Goal: Task Accomplishment & Management: Use online tool/utility

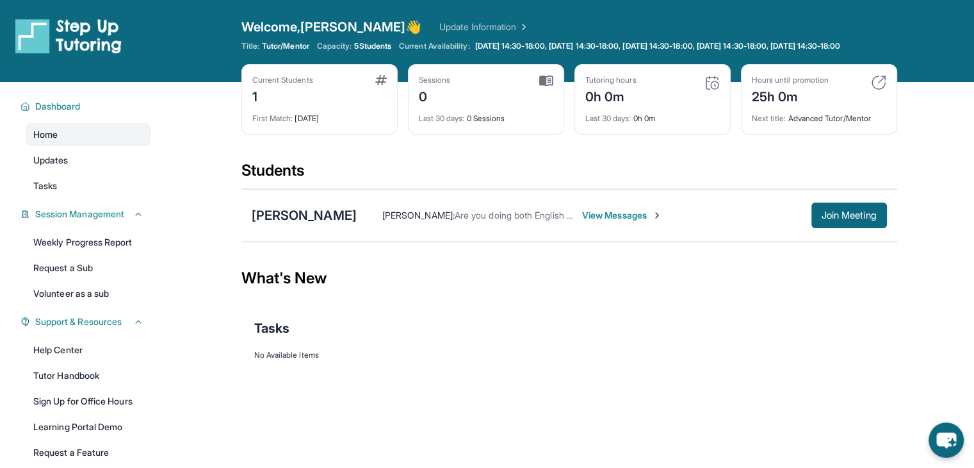
click at [600, 222] on span "View Messages" at bounding box center [622, 215] width 80 height 13
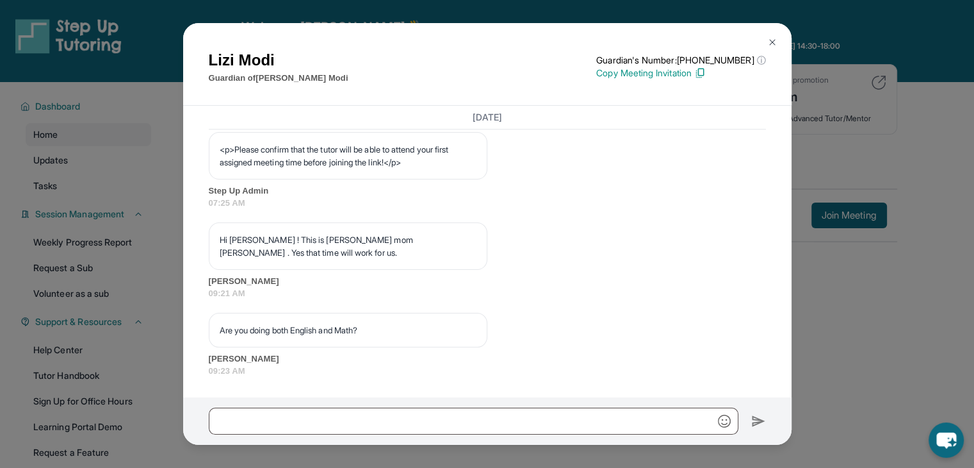
scroll to position [855, 0]
click at [937, 325] on div "Lizi Modi Guardian of Reyna Modi Guardian's Number: +12672142086 ⓘ This isn't t…" at bounding box center [487, 234] width 974 height 468
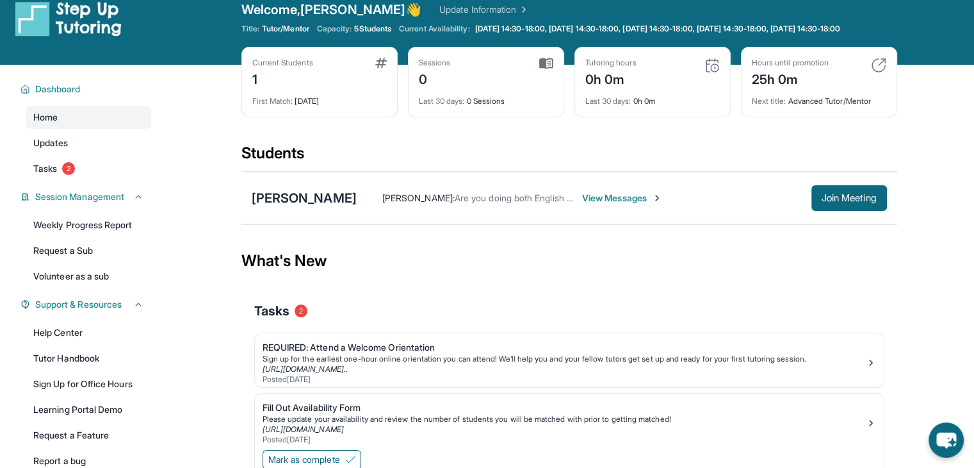
scroll to position [96, 0]
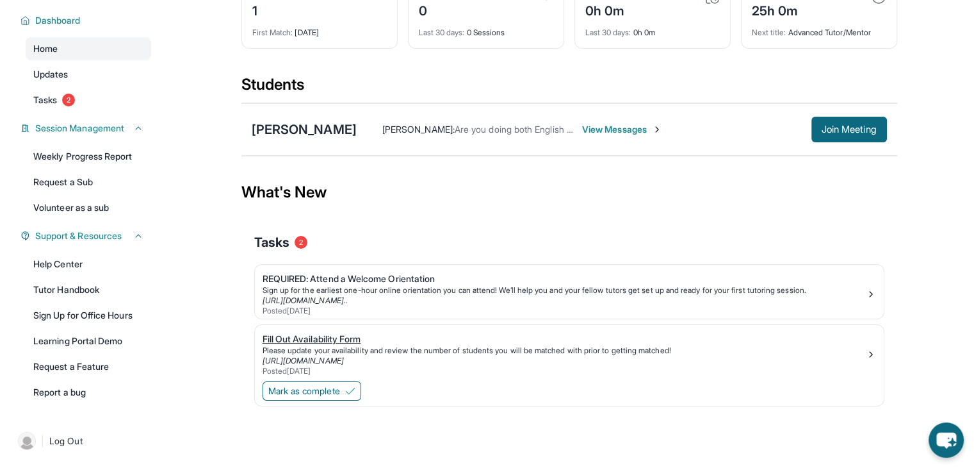
click at [437, 335] on div "Fill Out Availability Form" at bounding box center [564, 338] width 603 height 13
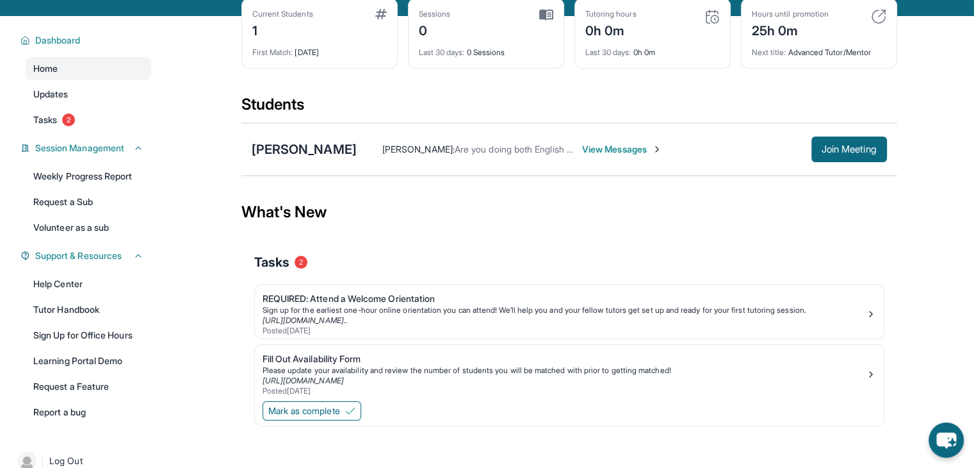
scroll to position [0, 0]
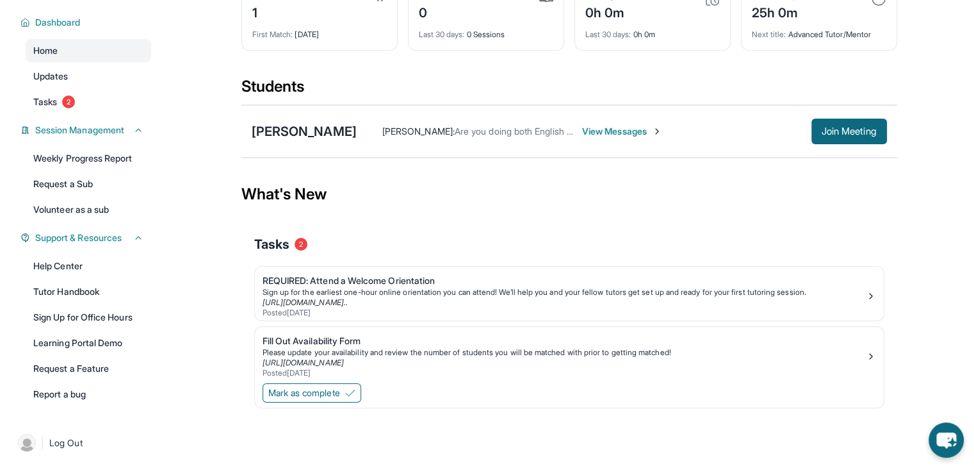
scroll to position [96, 0]
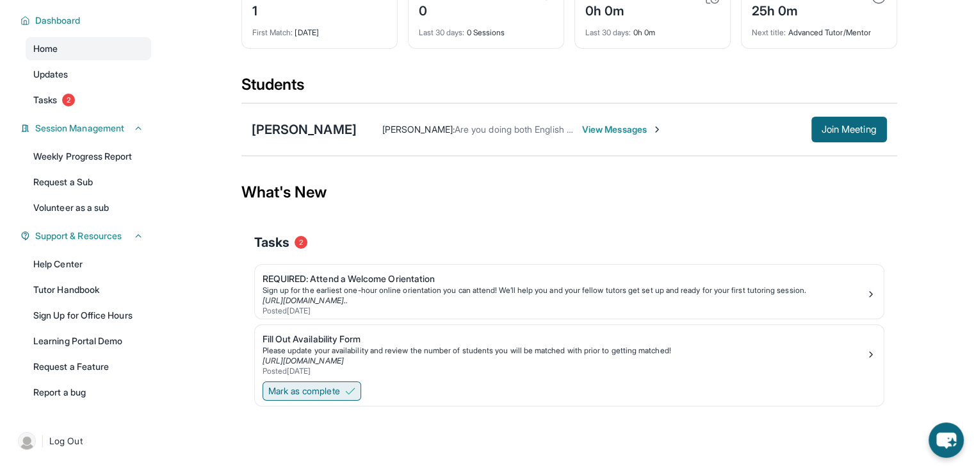
click at [325, 390] on span "Mark as complete" at bounding box center [304, 390] width 72 height 13
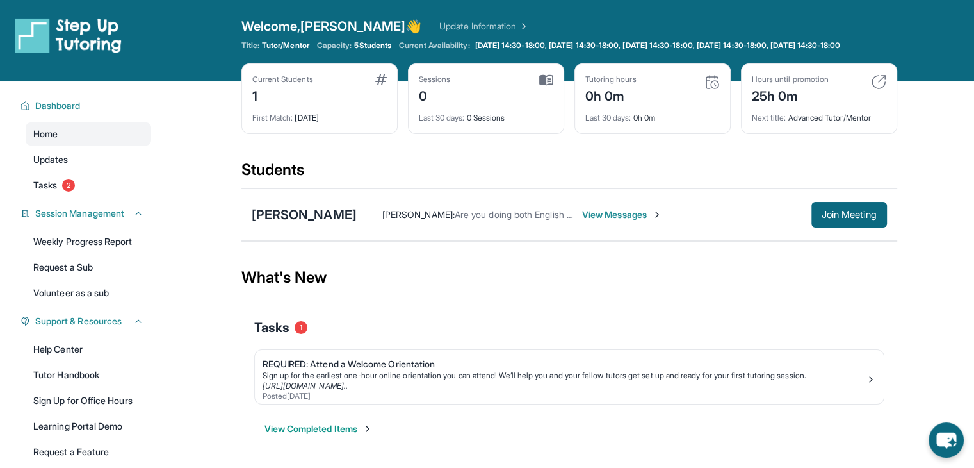
scroll to position [0, 0]
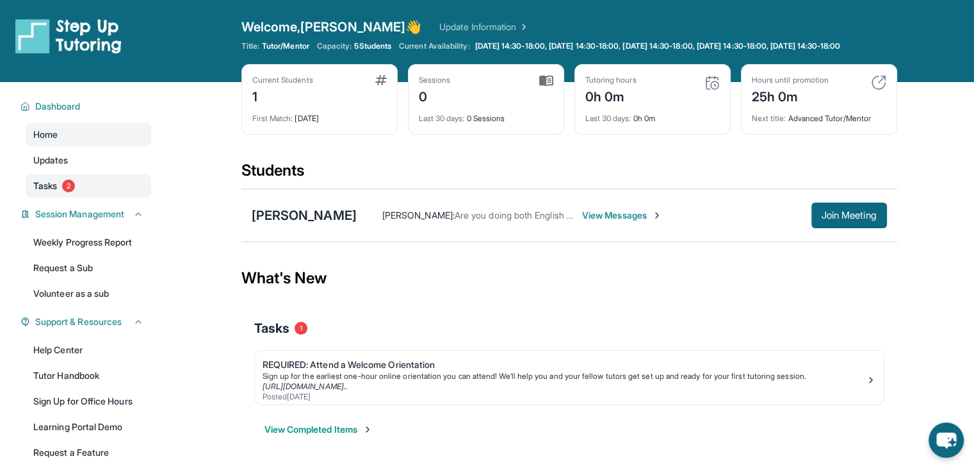
click at [49, 192] on span "Tasks" at bounding box center [45, 185] width 24 height 13
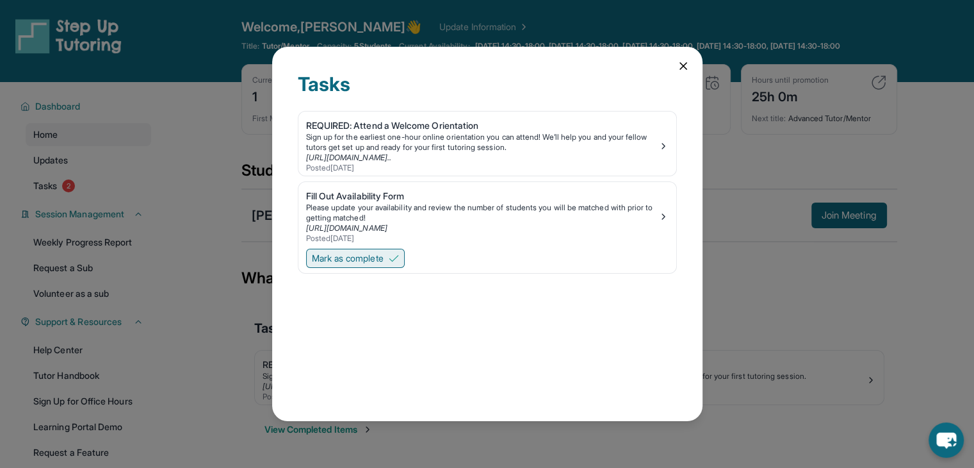
click at [384, 261] on span "Mark as complete" at bounding box center [348, 258] width 72 height 13
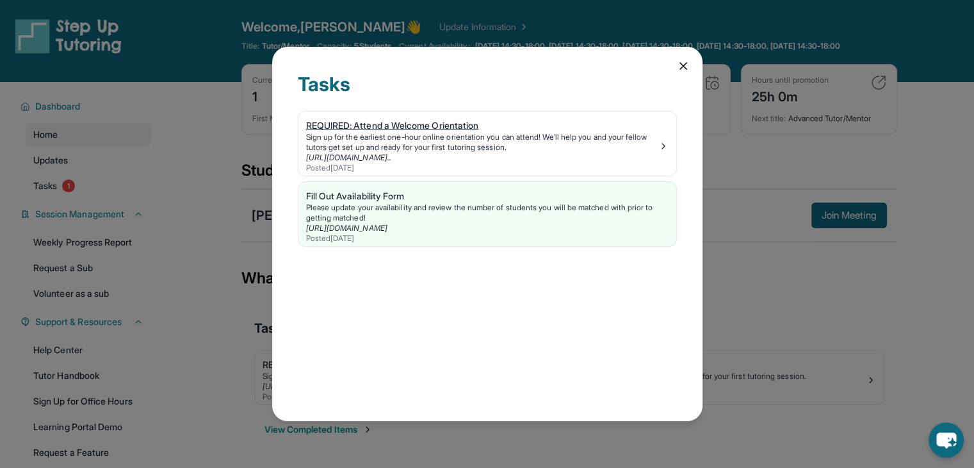
click at [452, 150] on div "Sign up for the earliest one-hour online orientation you can attend! We’ll help…" at bounding box center [482, 142] width 352 height 21
click at [128, 263] on div "Tasks REQUIRED: Attend a Welcome Orientation Sign up for the earliest one-hour …" at bounding box center [487, 234] width 974 height 468
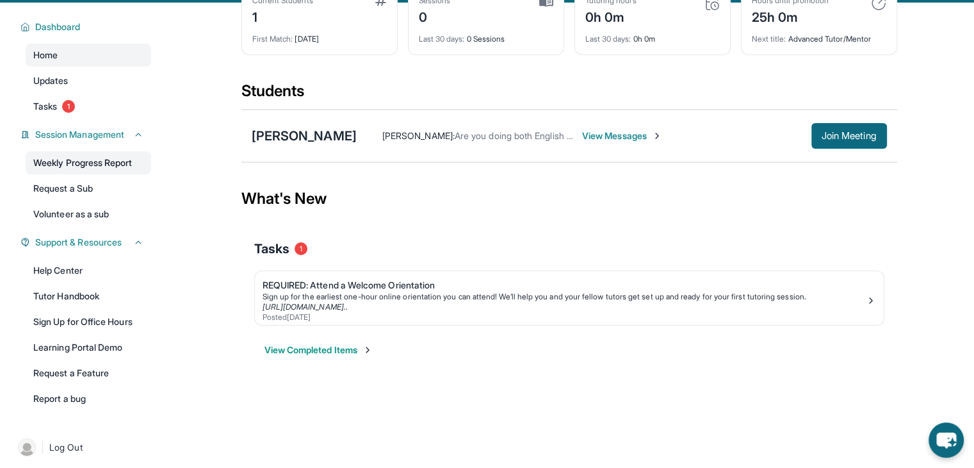
scroll to position [96, 0]
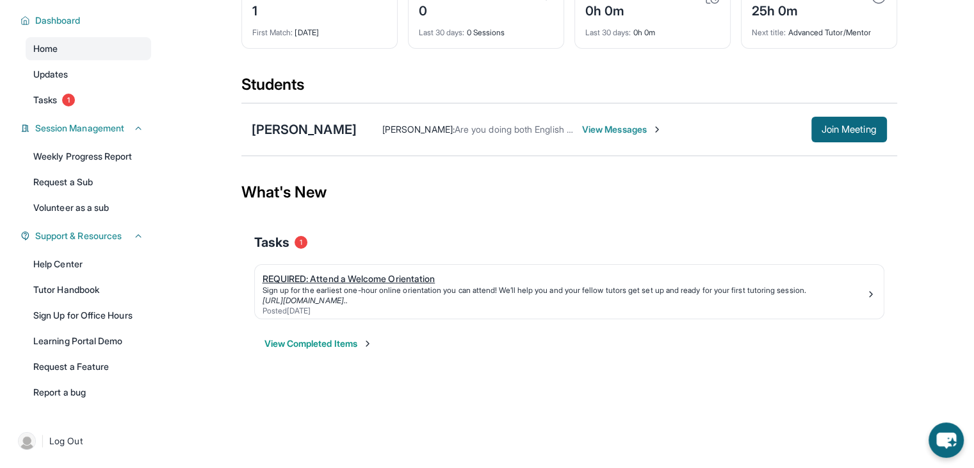
click at [505, 290] on div "Sign up for the earliest one-hour online orientation you can attend! We’ll help…" at bounding box center [564, 290] width 603 height 10
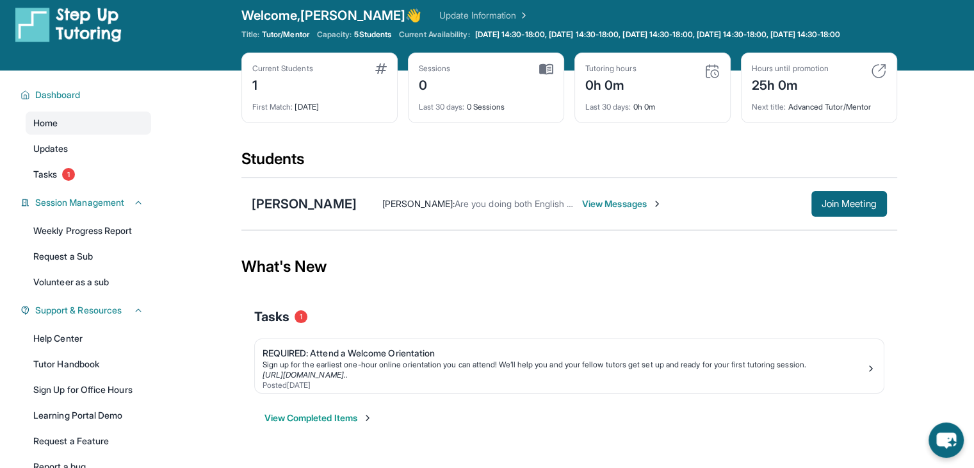
scroll to position [0, 0]
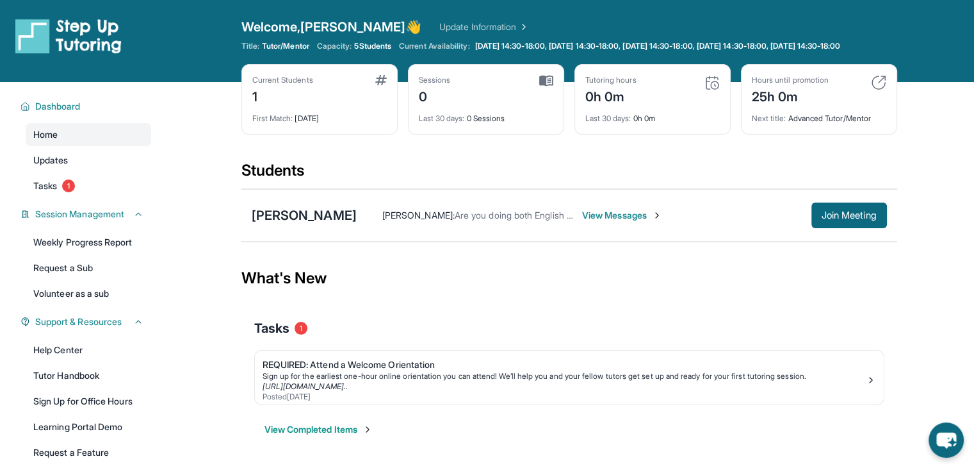
drag, startPoint x: 974, startPoint y: 0, endPoint x: 331, endPoint y: 285, distance: 703.6
click at [331, 285] on div "What's New" at bounding box center [570, 278] width 656 height 56
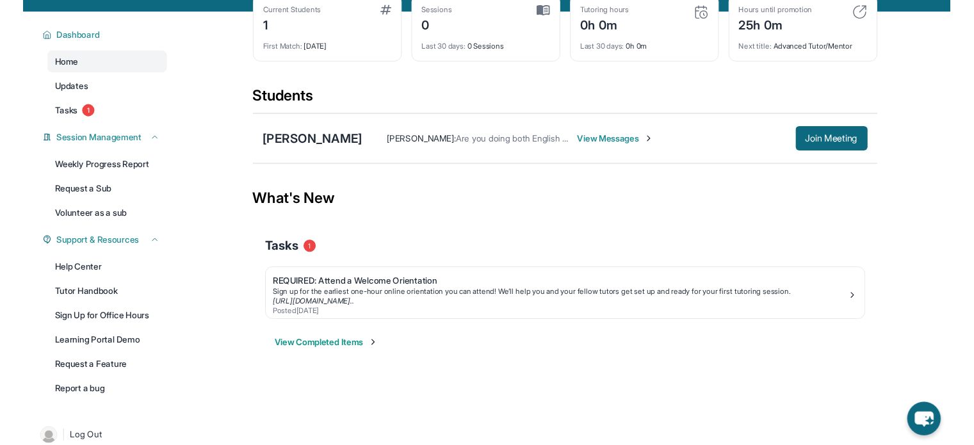
scroll to position [96, 0]
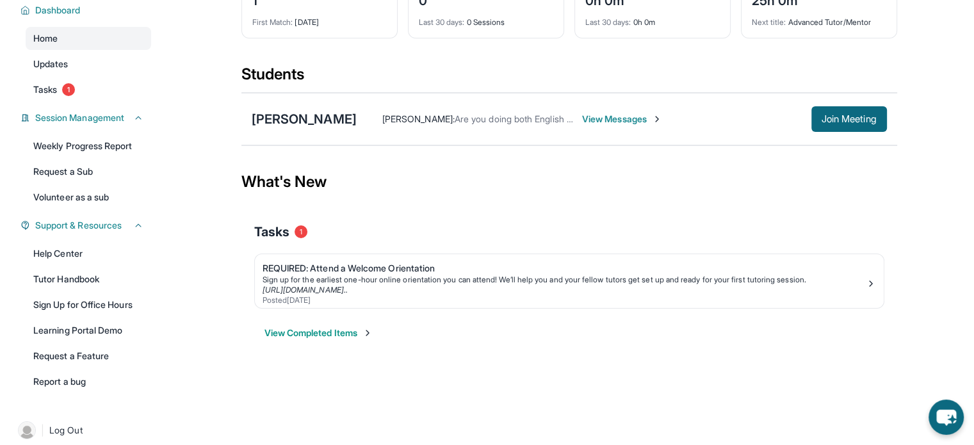
drag, startPoint x: 928, startPoint y: 1, endPoint x: 546, endPoint y: 225, distance: 442.8
click at [546, 225] on div "Tasks 1" at bounding box center [569, 232] width 630 height 44
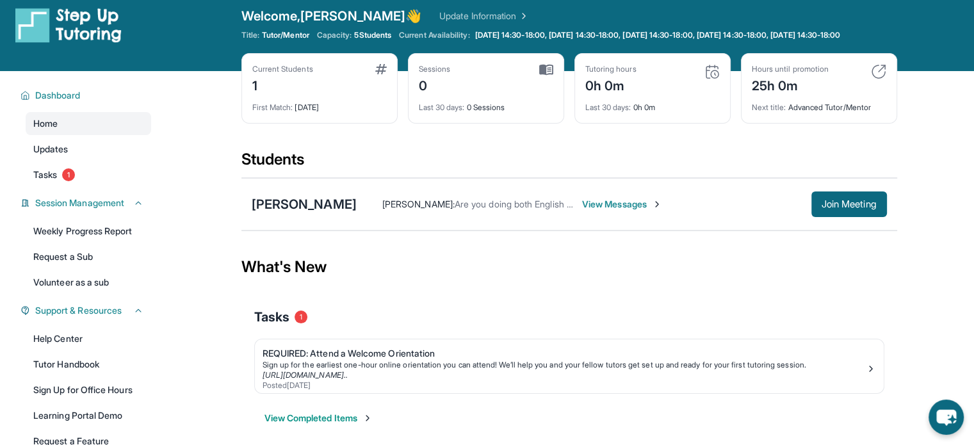
scroll to position [0, 0]
